Goal: Check status

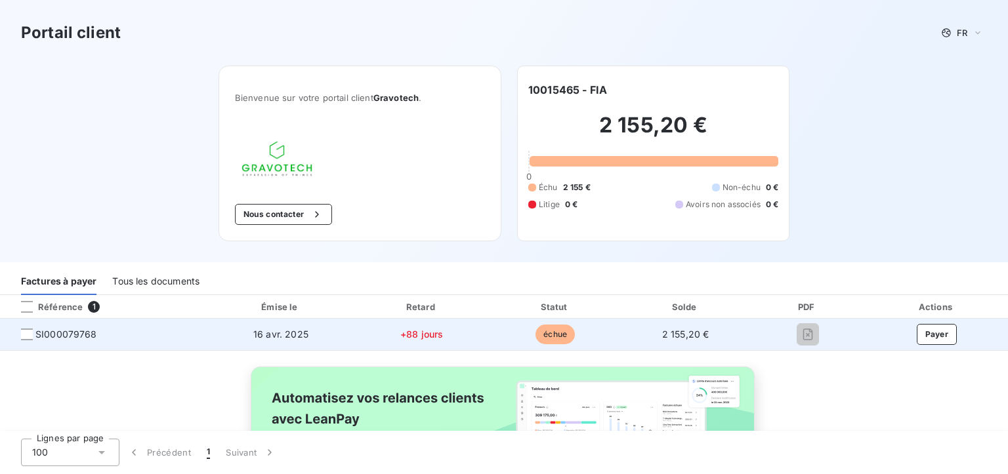
click at [802, 337] on icon "button" at bounding box center [807, 335] width 10 height 12
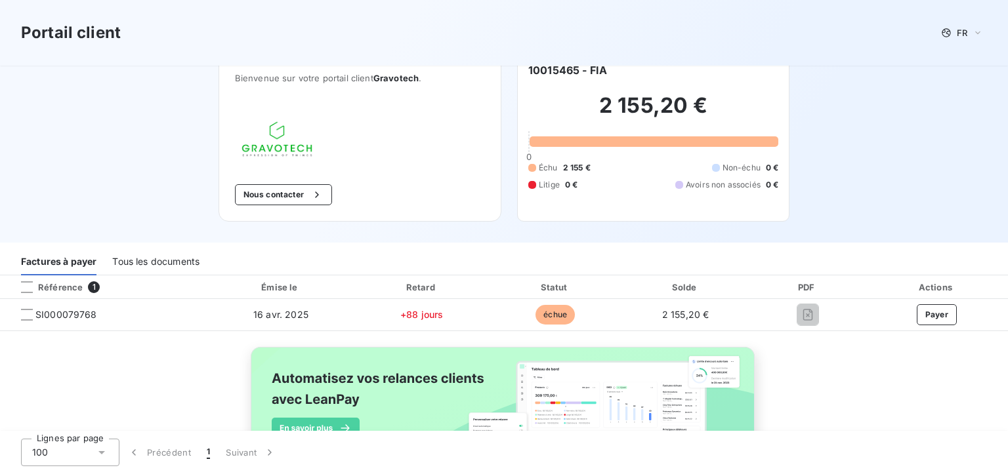
scroll to position [94, 0]
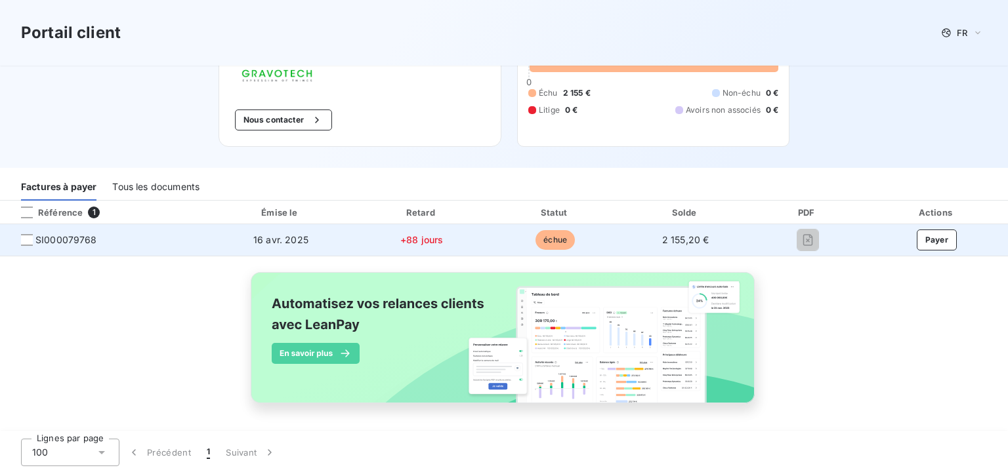
click at [801, 240] on icon "button" at bounding box center [807, 240] width 13 height 13
click at [801, 242] on icon "button" at bounding box center [807, 240] width 13 height 13
click at [52, 240] on span "SI000079768" at bounding box center [66, 240] width 62 height 13
click at [606, 243] on td "échue" at bounding box center [555, 239] width 132 height 31
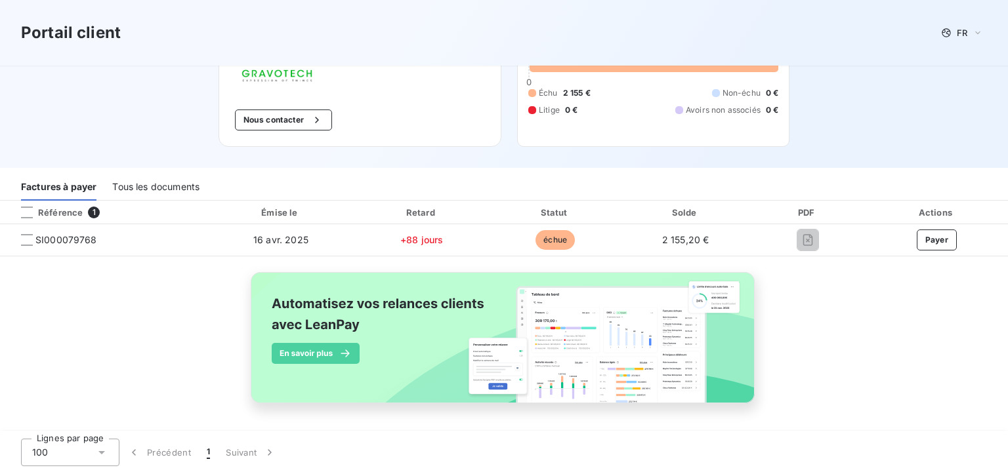
scroll to position [29, 0]
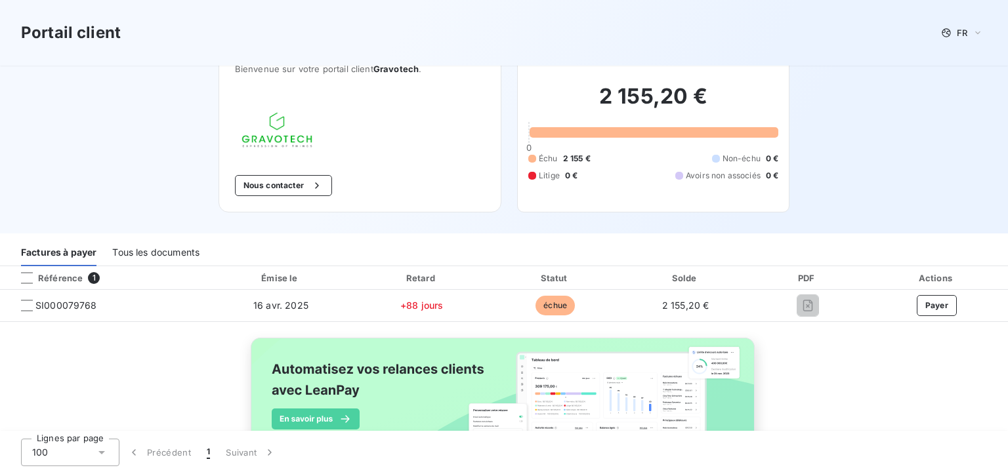
click at [253, 189] on button "Nous contacter" at bounding box center [283, 185] width 97 height 21
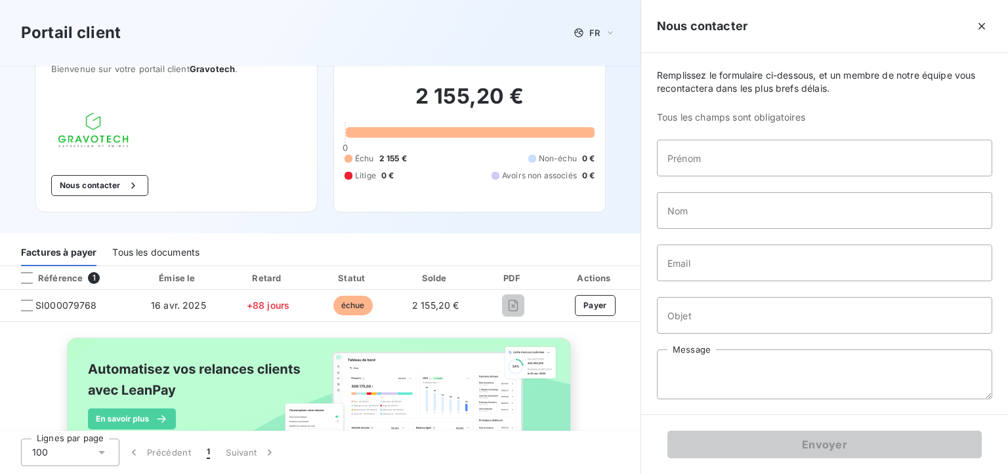
scroll to position [94, 0]
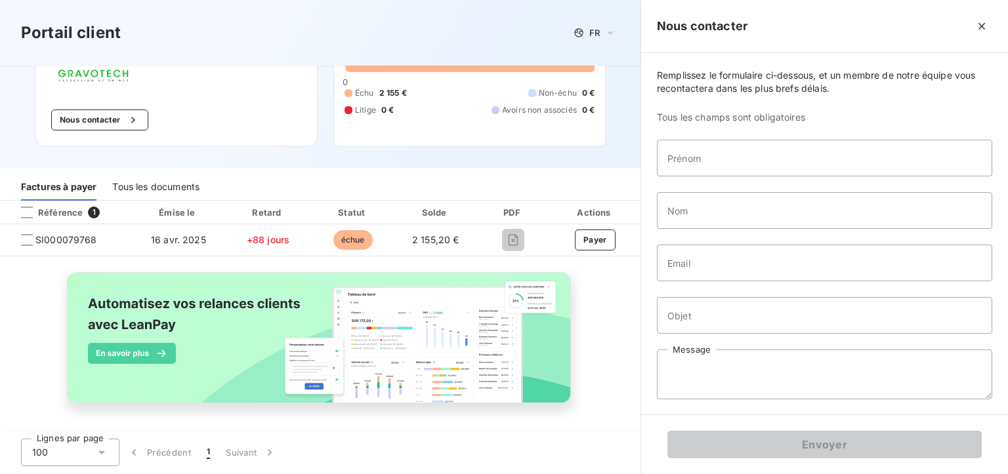
click at [307, 34] on div "Portail client FR" at bounding box center [320, 33] width 598 height 24
